Goal: Information Seeking & Learning: Learn about a topic

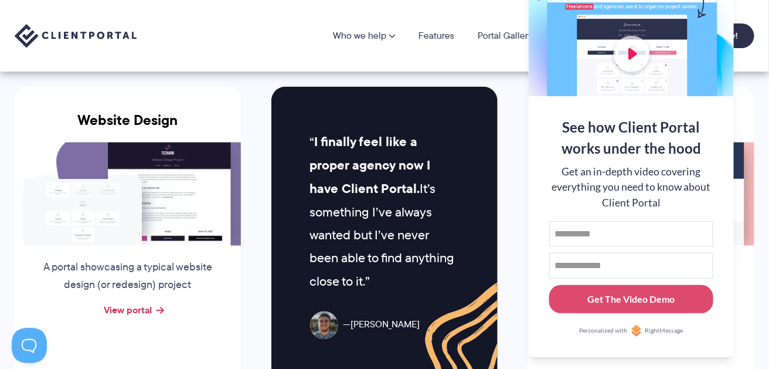
scroll to position [509, 0]
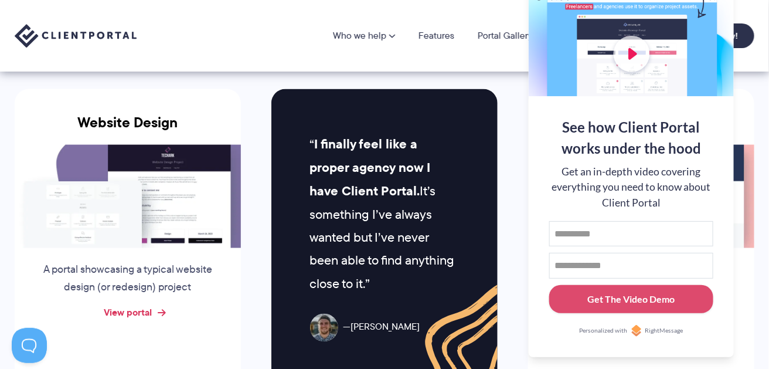
click at [139, 305] on link "View portal" at bounding box center [128, 312] width 48 height 14
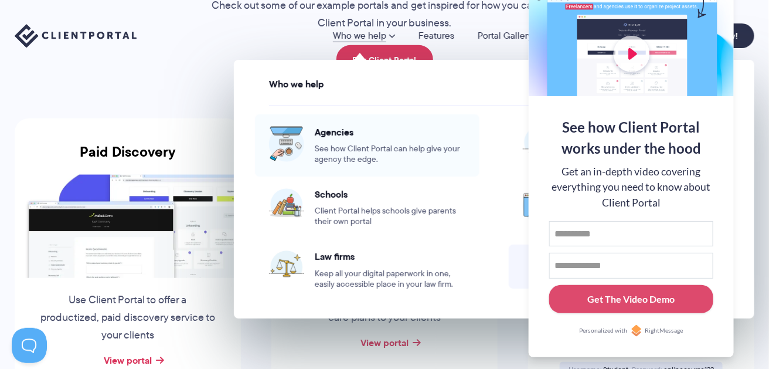
scroll to position [0, 0]
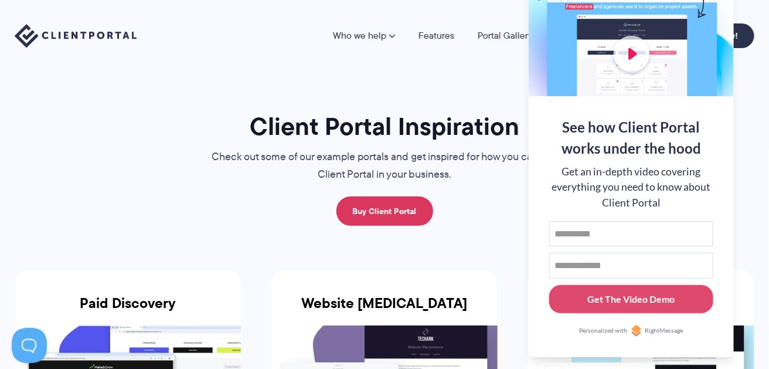
click at [704, 36] on div at bounding box center [631, 20] width 205 height 152
click at [755, 15] on button at bounding box center [754, 15] width 14 height 14
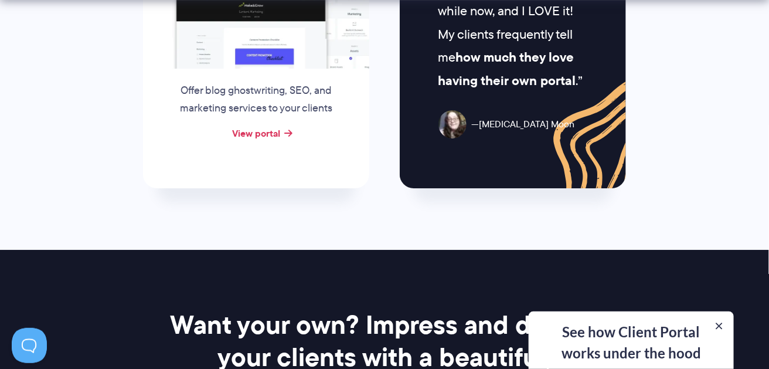
scroll to position [1381, 0]
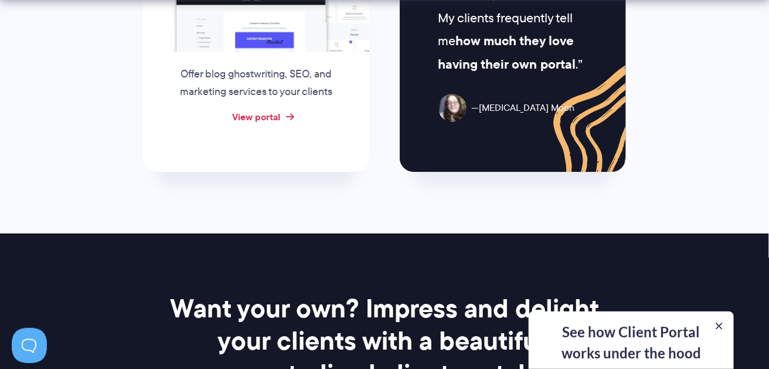
click at [277, 110] on link "View portal" at bounding box center [256, 117] width 48 height 14
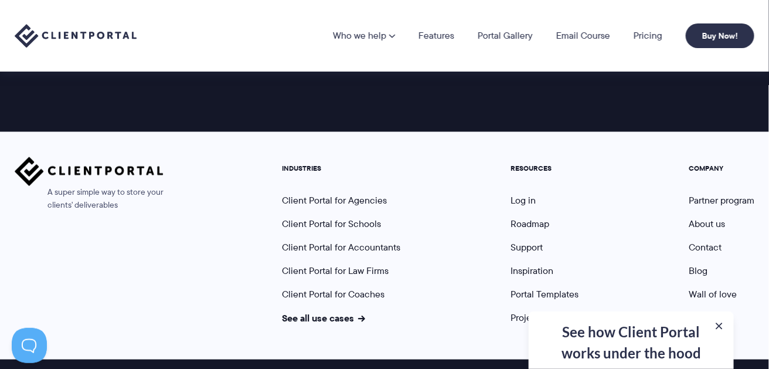
scroll to position [1849, 0]
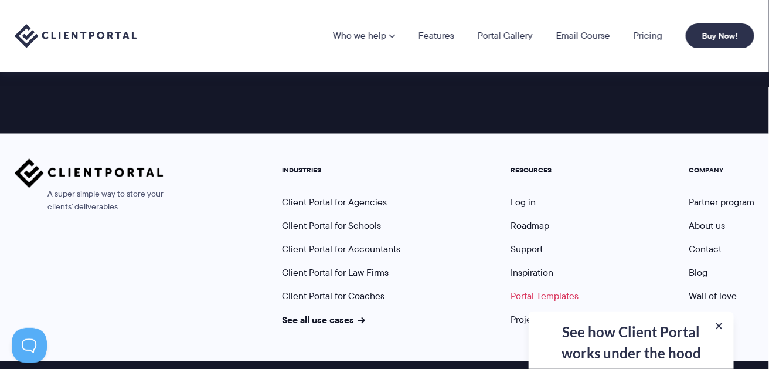
click at [551, 289] on link "Portal Templates" at bounding box center [544, 295] width 68 height 13
click at [550, 312] on link "Project Pack" at bounding box center [541, 318] width 63 height 13
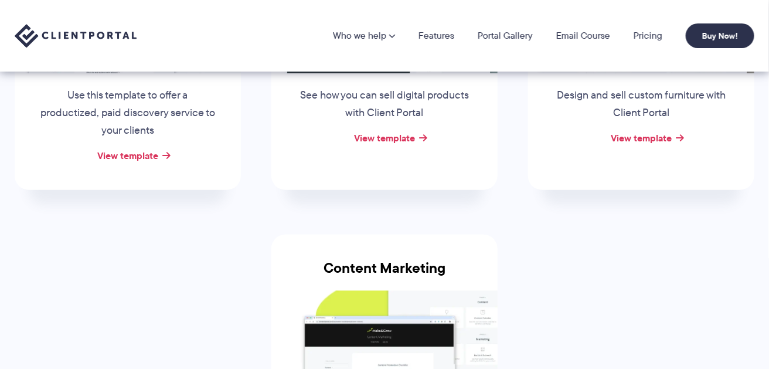
scroll to position [338, 0]
